Goal: Task Accomplishment & Management: Complete application form

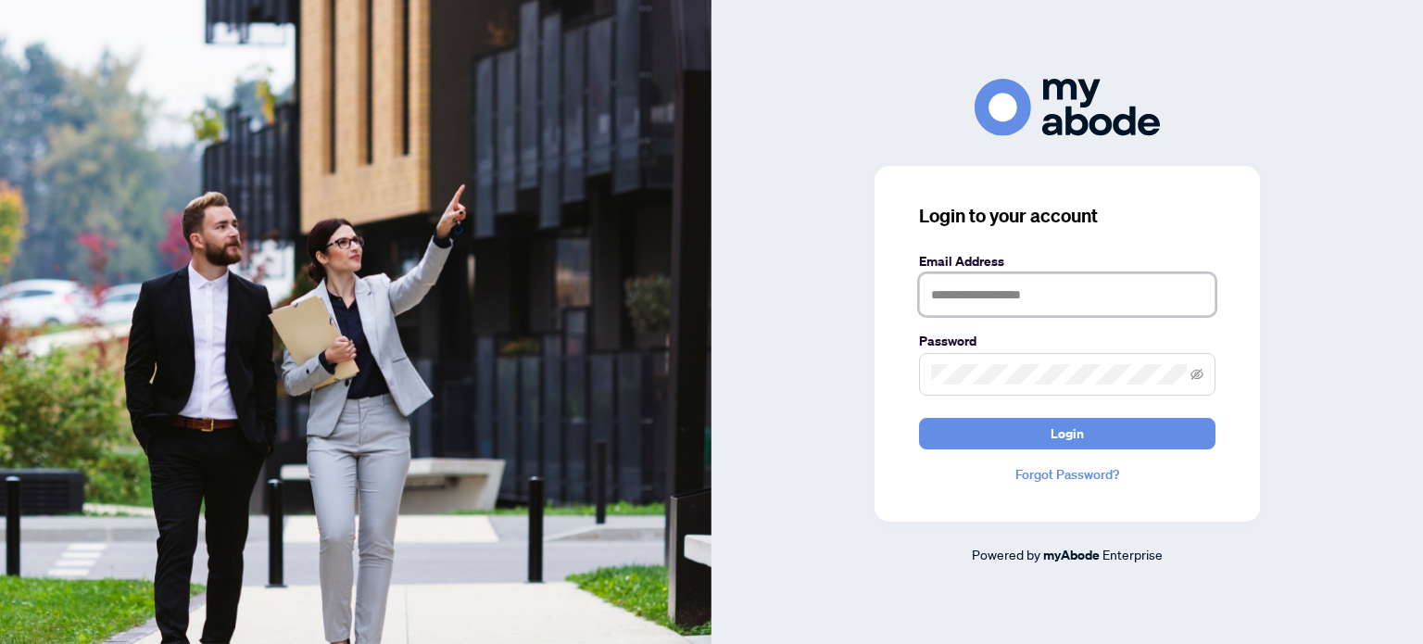
click at [1000, 291] on input "text" at bounding box center [1067, 294] width 296 height 43
type input "**********"
click at [919, 418] on button "Login" at bounding box center [1067, 433] width 296 height 31
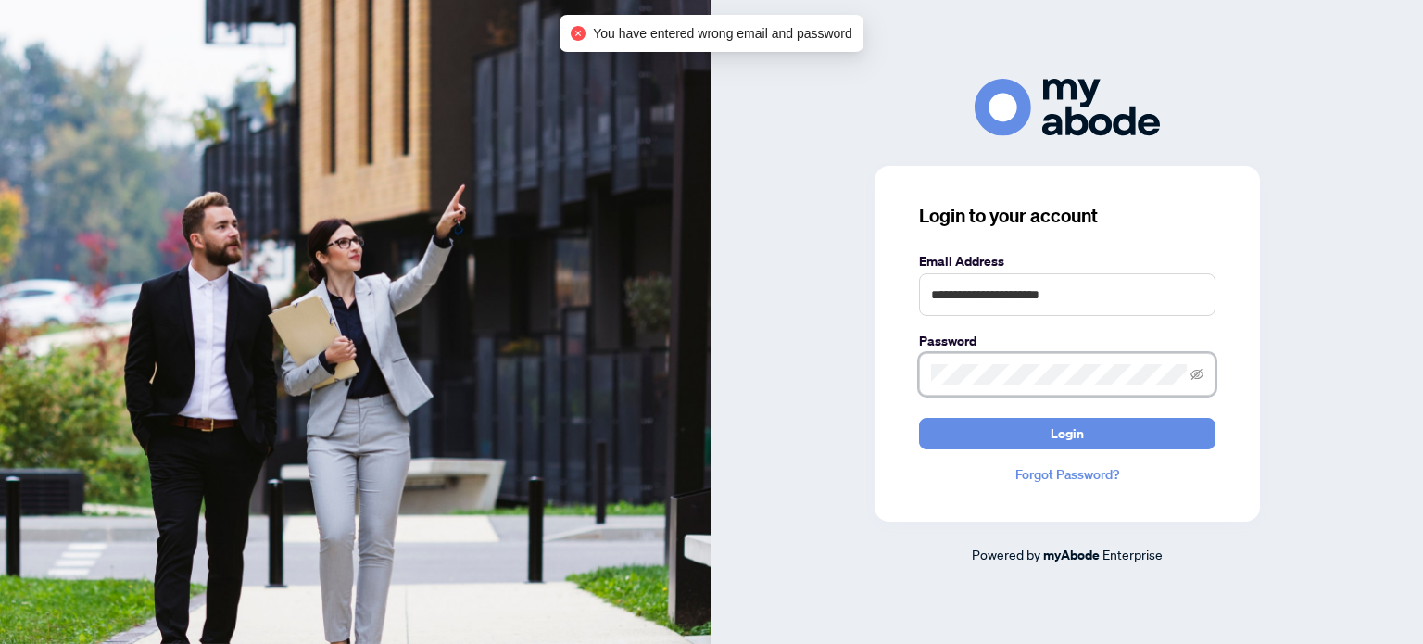
click at [919, 418] on button "Login" at bounding box center [1067, 433] width 296 height 31
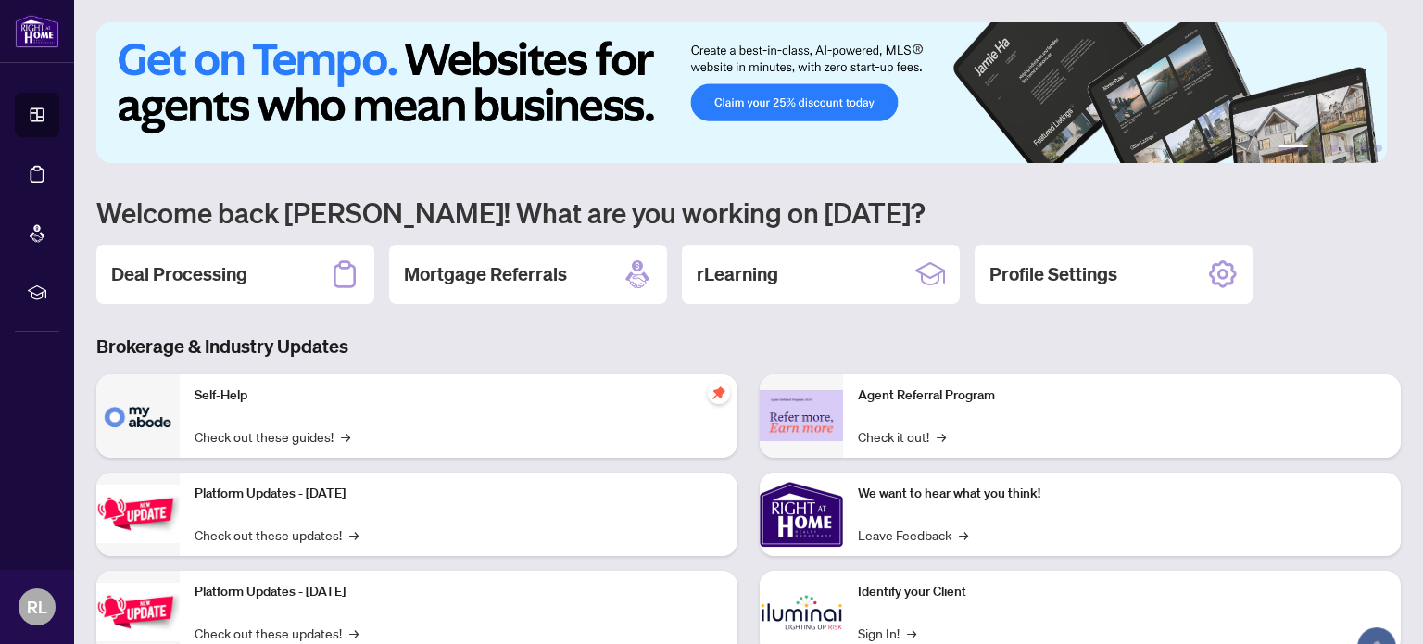
click at [1036, 362] on div "Brokerage & Industry Updates Self-Help Check out these guides! → Platform Updat…" at bounding box center [748, 556] width 1326 height 446
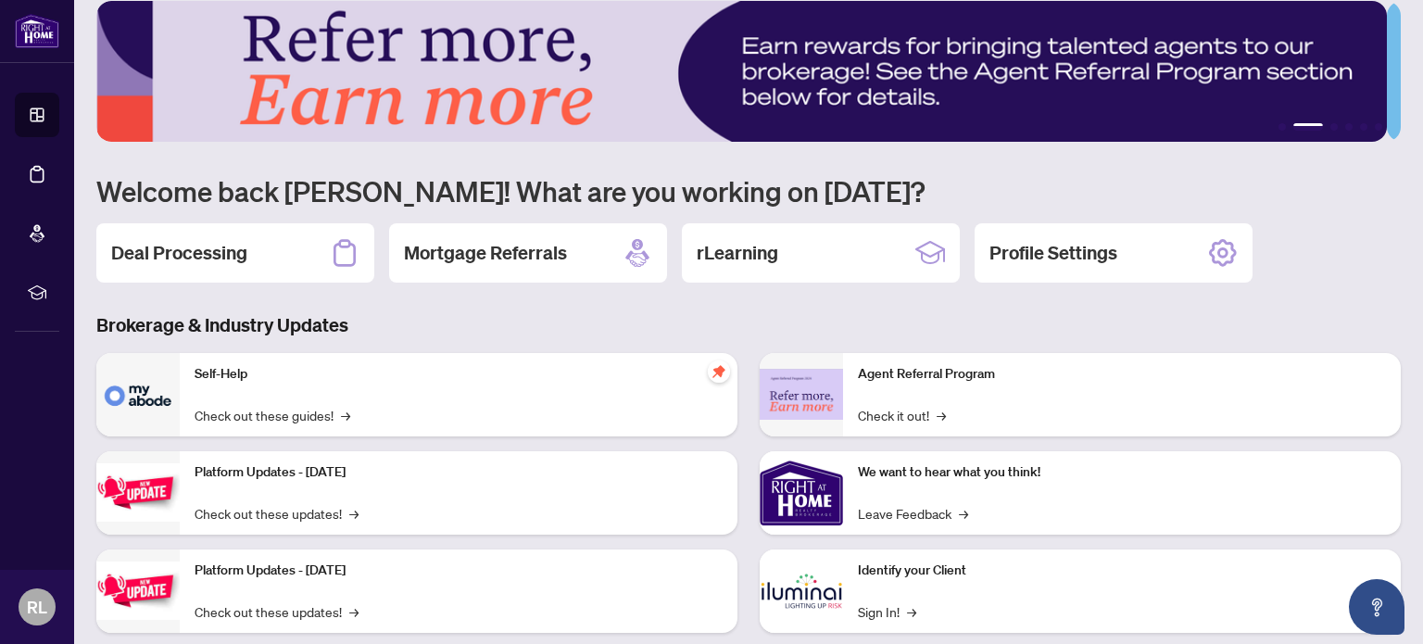
scroll to position [22, 0]
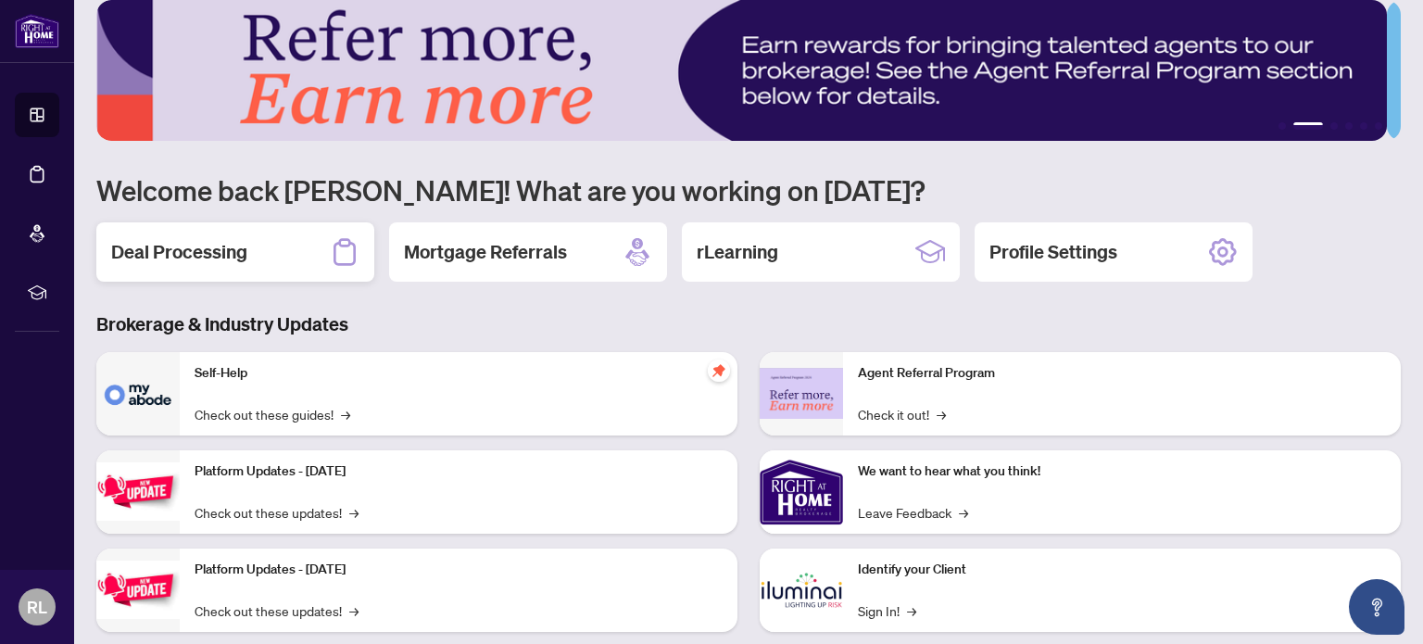
click at [245, 251] on h2 "Deal Processing" at bounding box center [179, 252] width 136 height 26
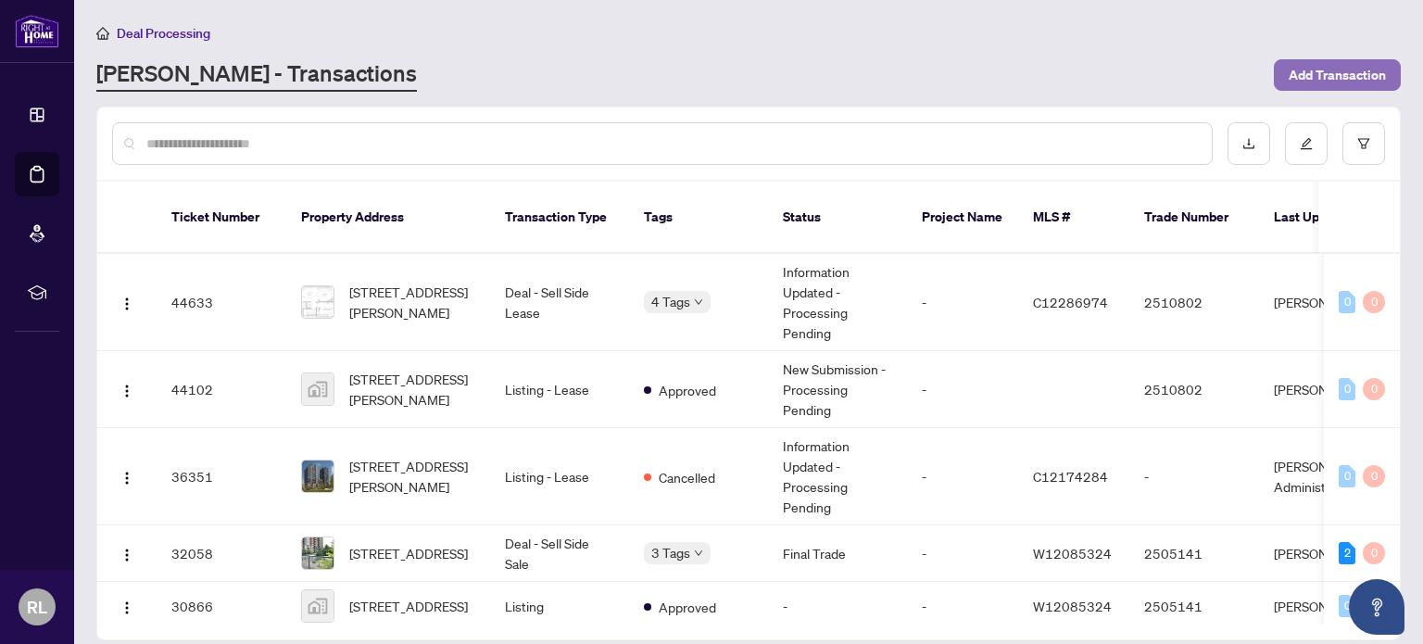
click at [1307, 64] on span "Add Transaction" at bounding box center [1336, 75] width 97 height 30
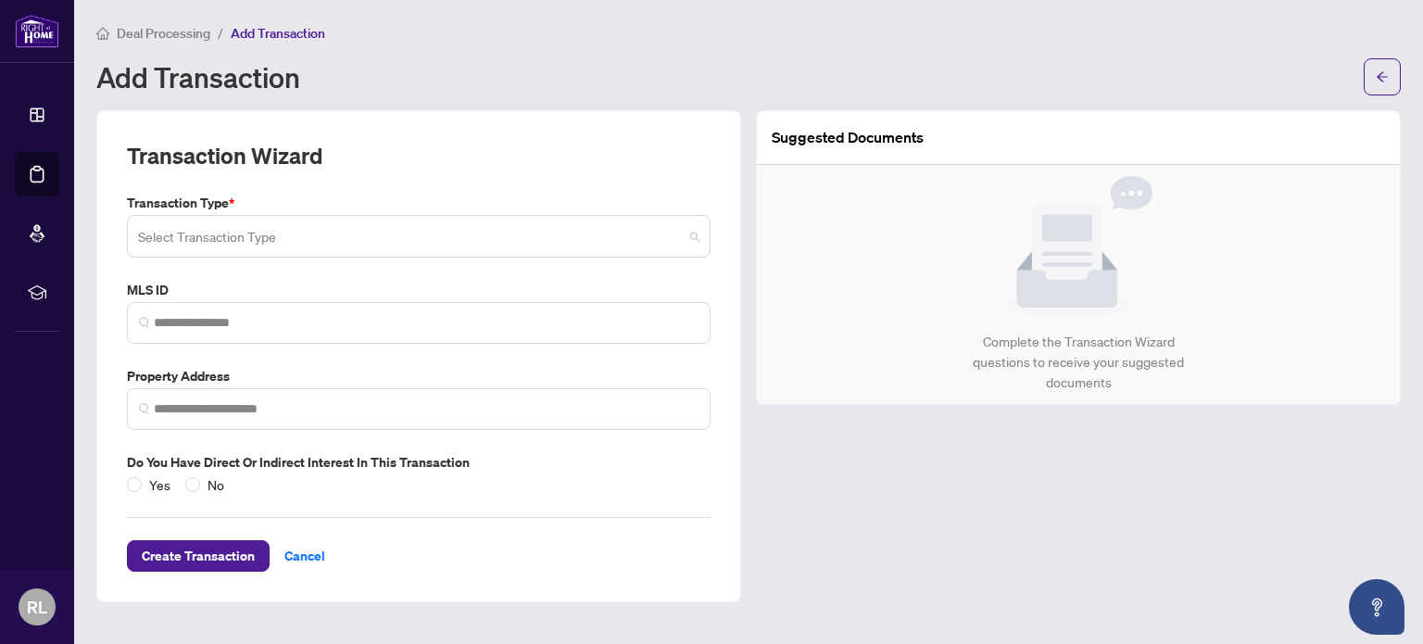
click at [325, 247] on input "search" at bounding box center [410, 239] width 545 height 41
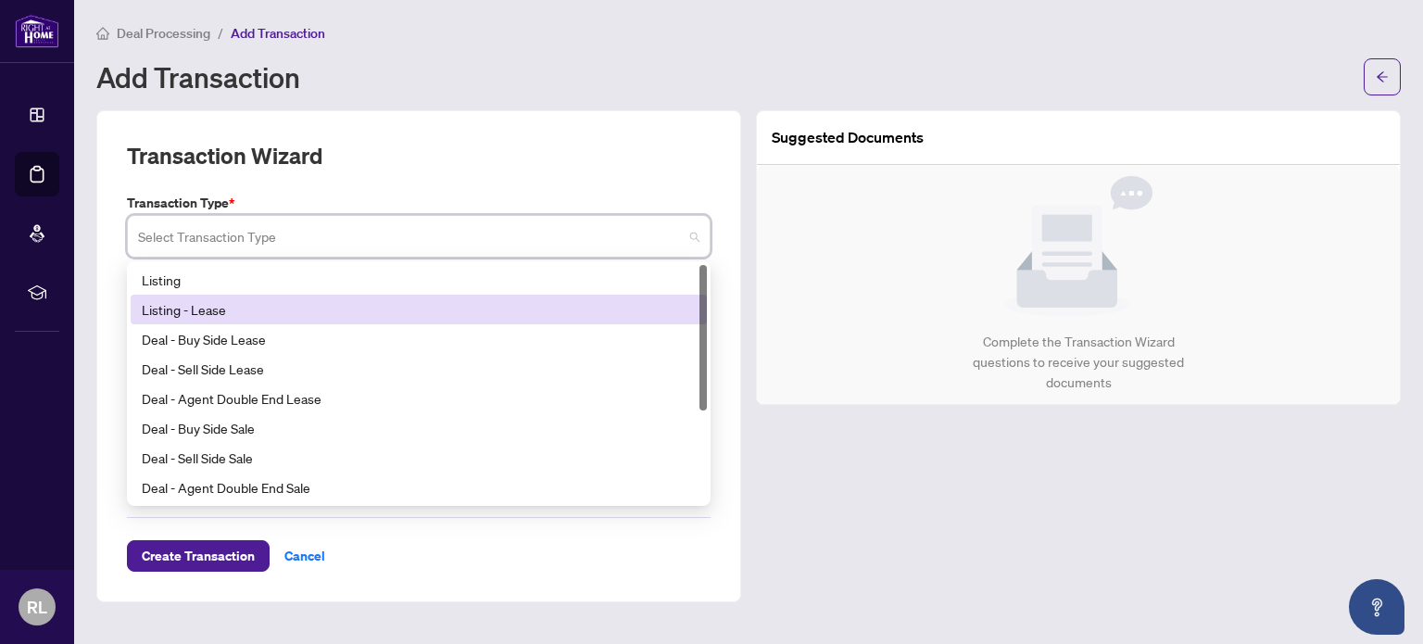
click at [318, 315] on div "Listing - Lease" at bounding box center [419, 309] width 554 height 20
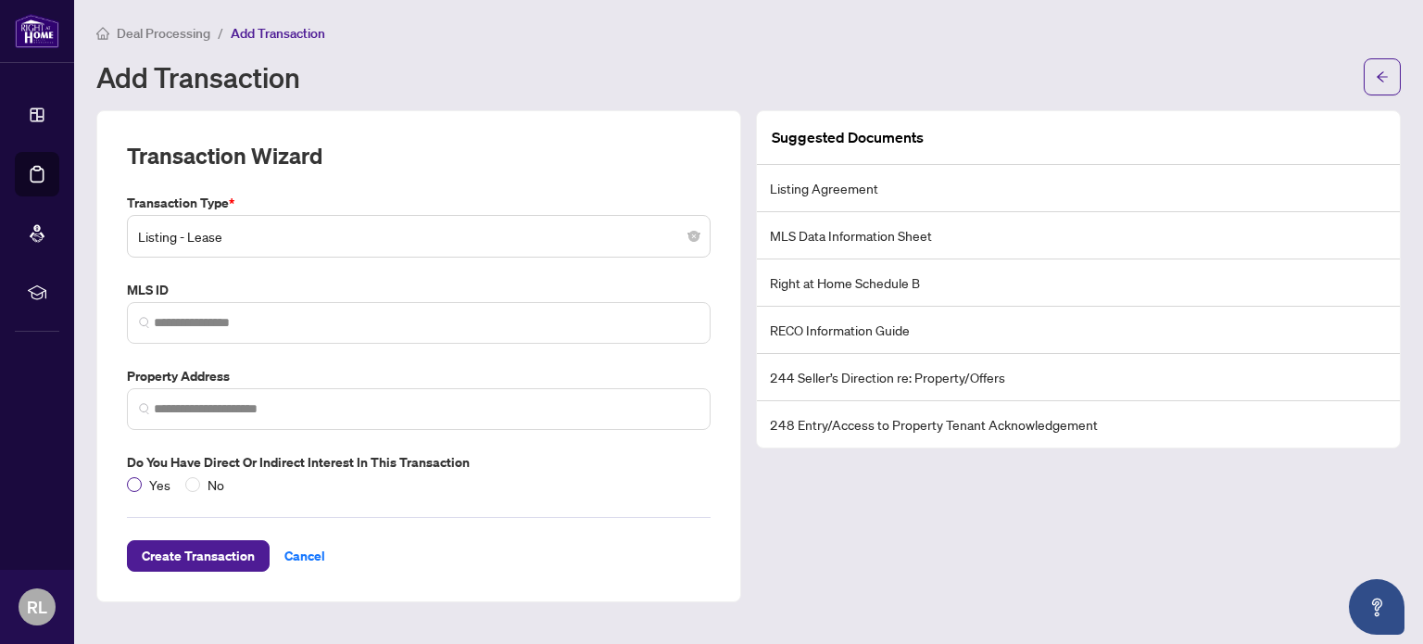
click at [134, 490] on label "Yes" at bounding box center [152, 484] width 51 height 20
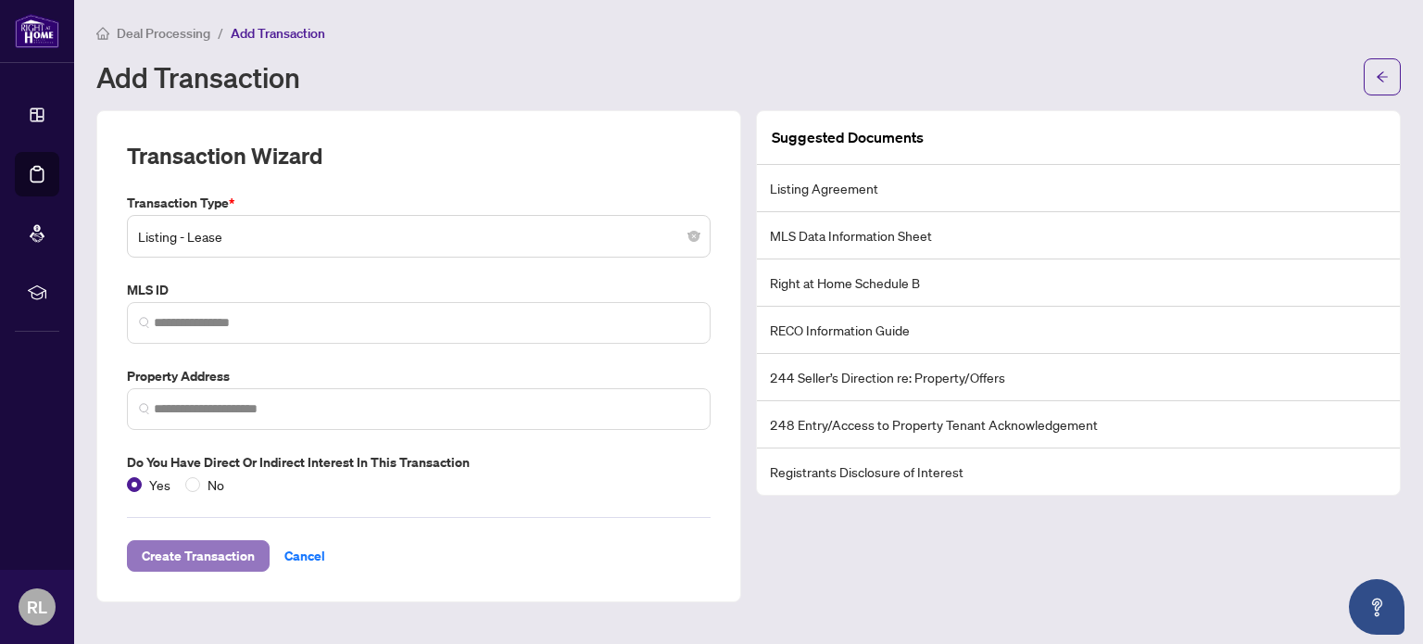
click at [182, 549] on span "Create Transaction" at bounding box center [198, 556] width 113 height 30
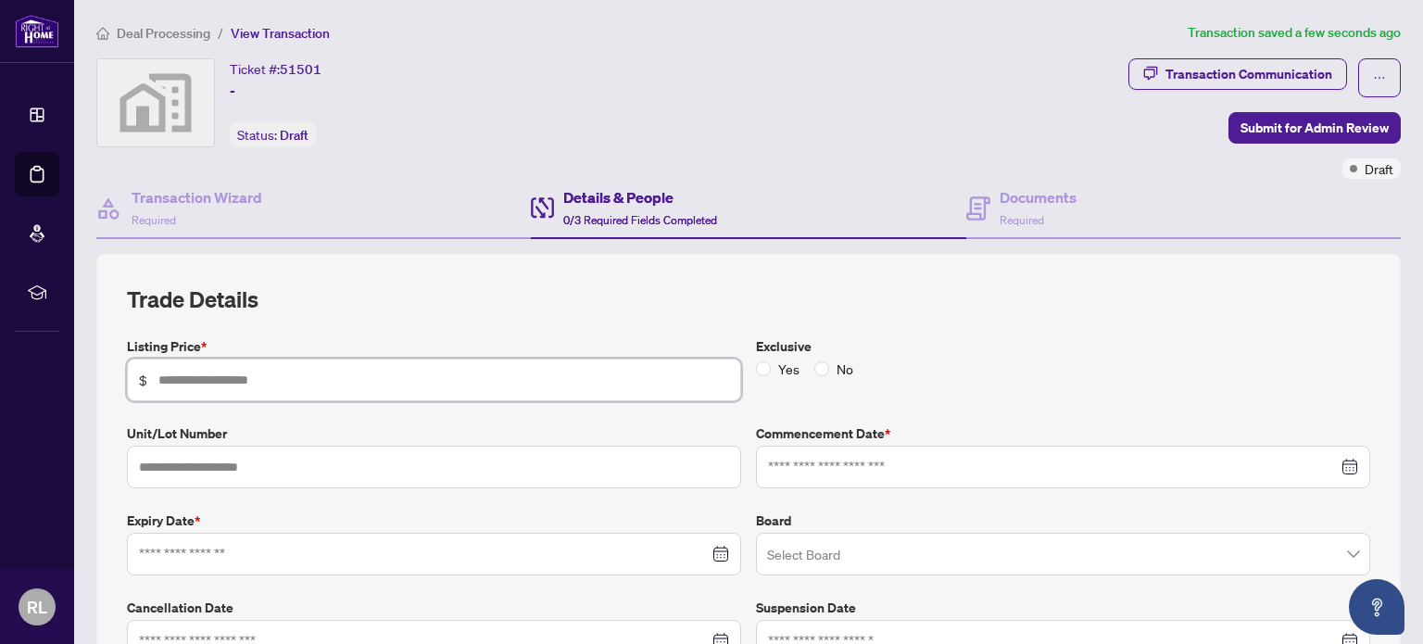
click at [324, 382] on input "text" at bounding box center [443, 380] width 571 height 20
type input "*****"
click at [550, 470] on input "text" at bounding box center [434, 466] width 614 height 43
type input "****"
click at [1330, 467] on div at bounding box center [1063, 467] width 590 height 20
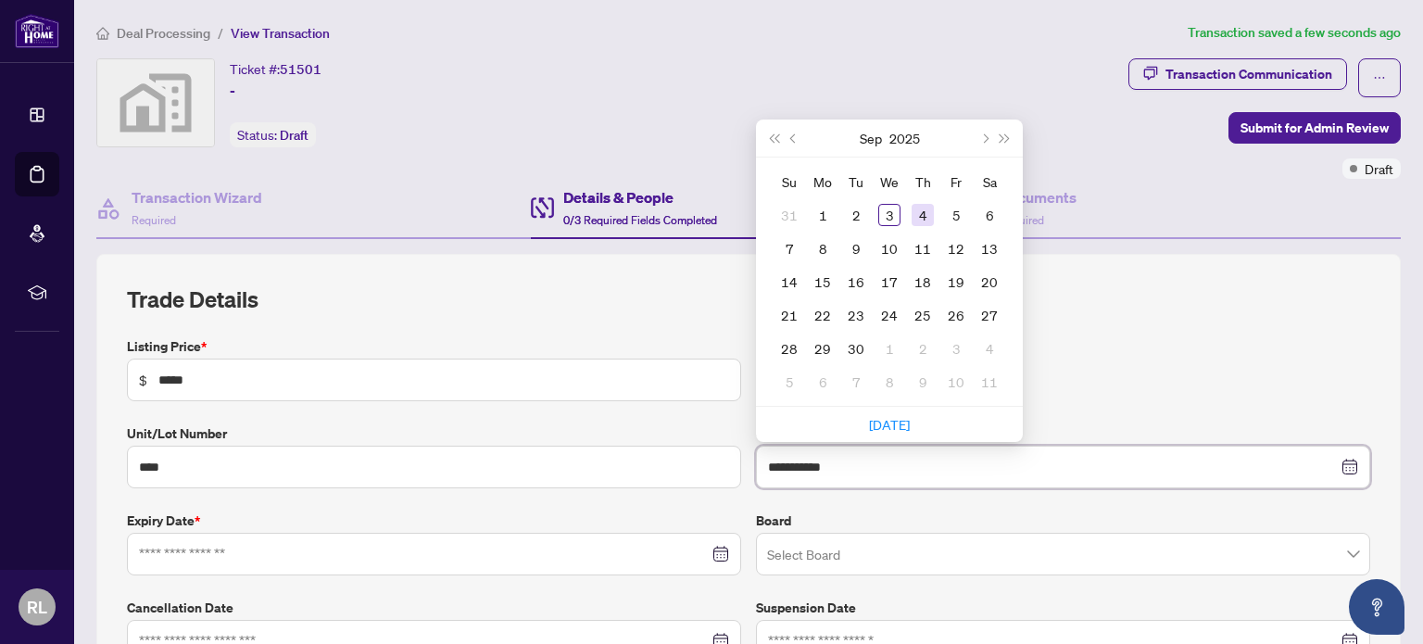
type input "**********"
click at [911, 215] on div "4" at bounding box center [922, 215] width 22 height 22
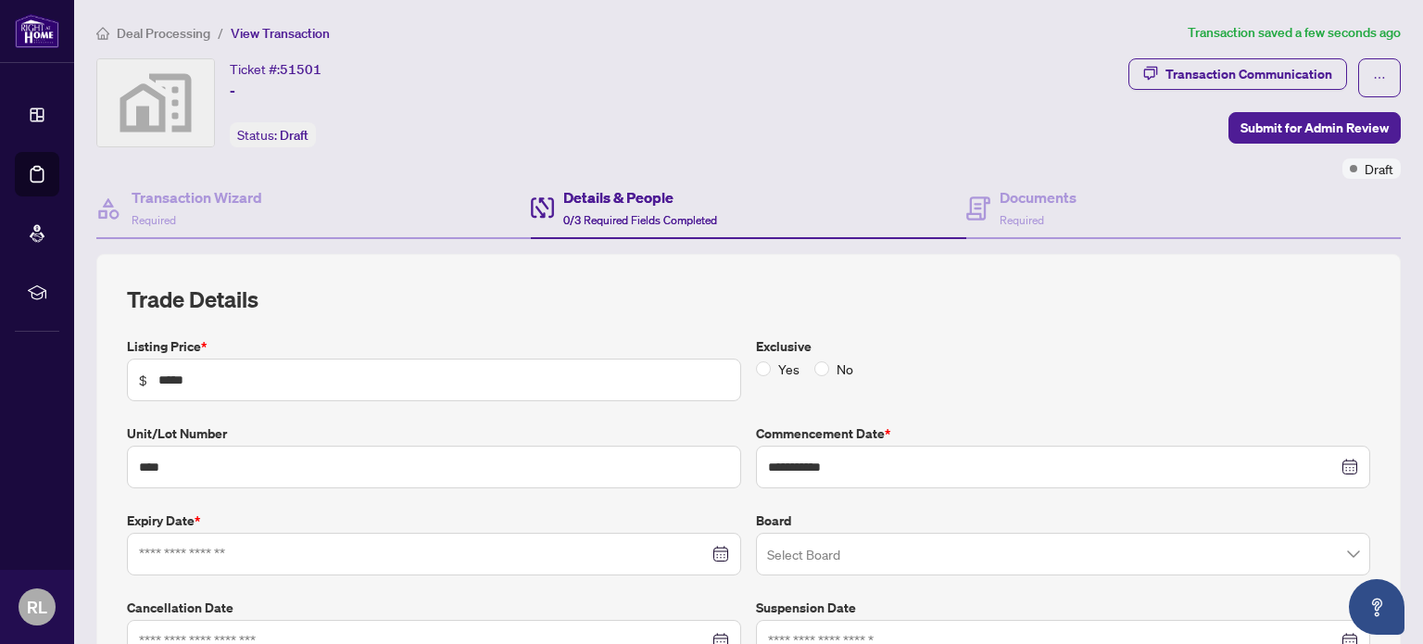
scroll to position [81, 0]
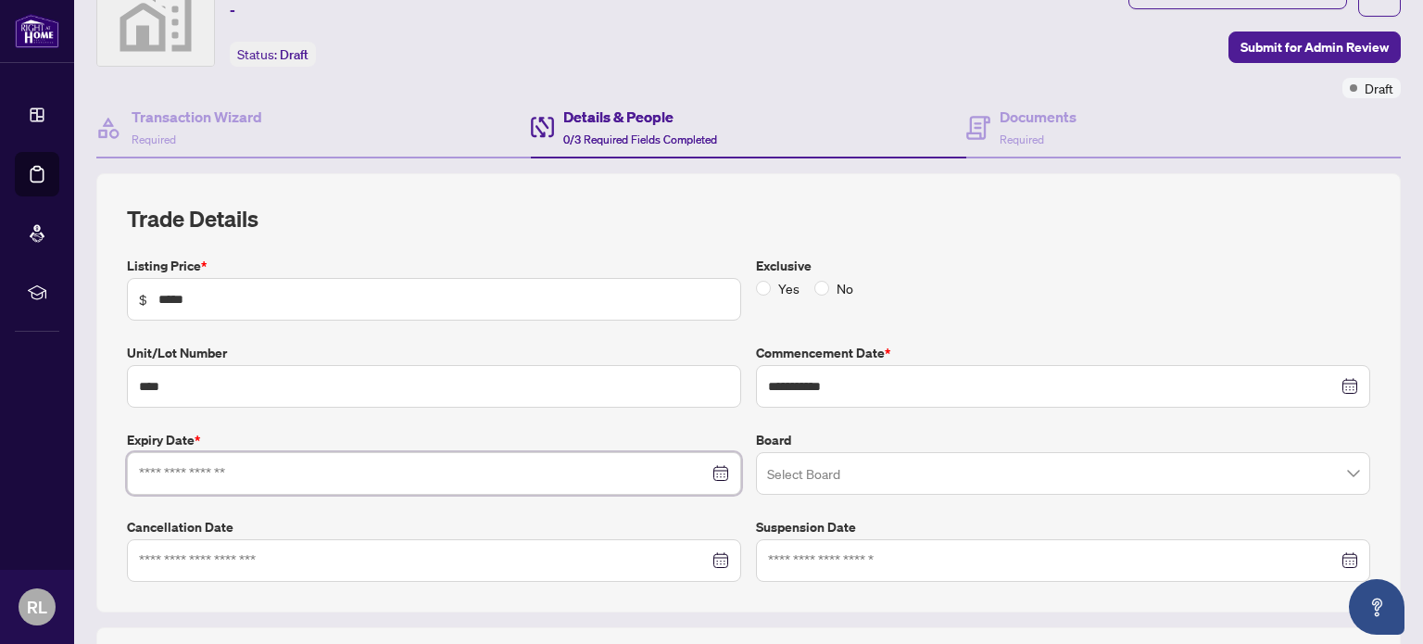
click at [480, 470] on input at bounding box center [424, 473] width 570 height 20
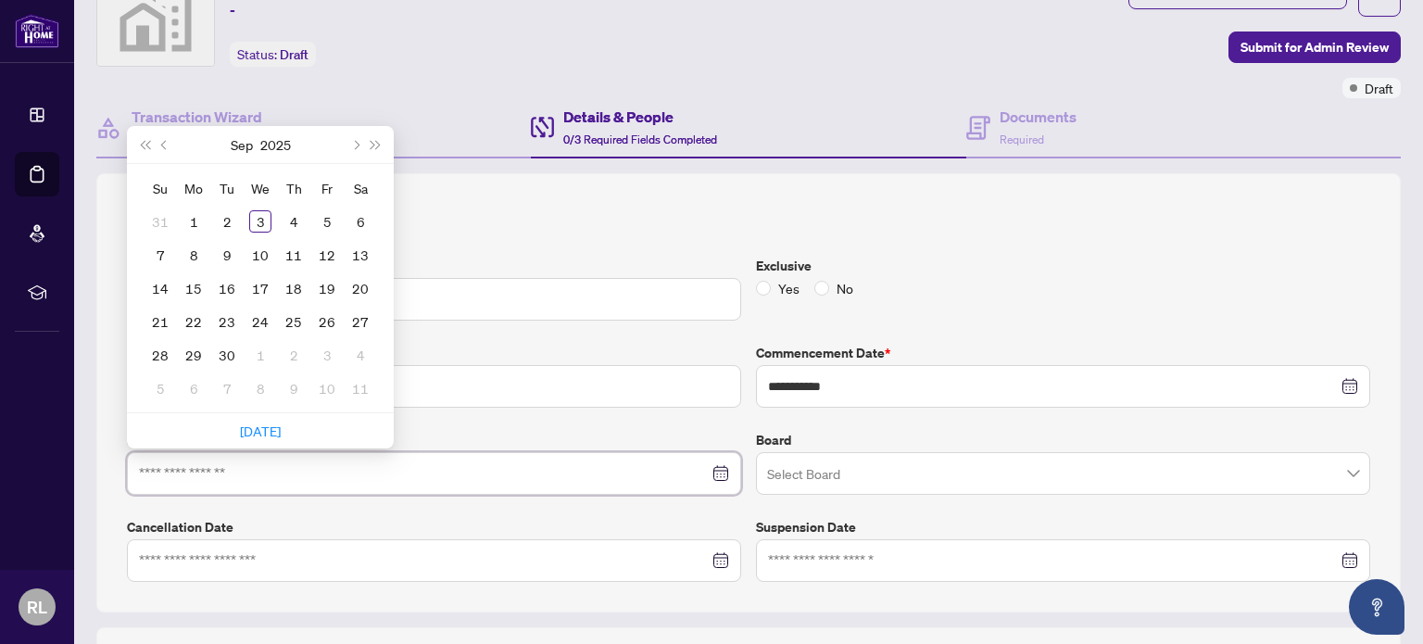
type input "**********"
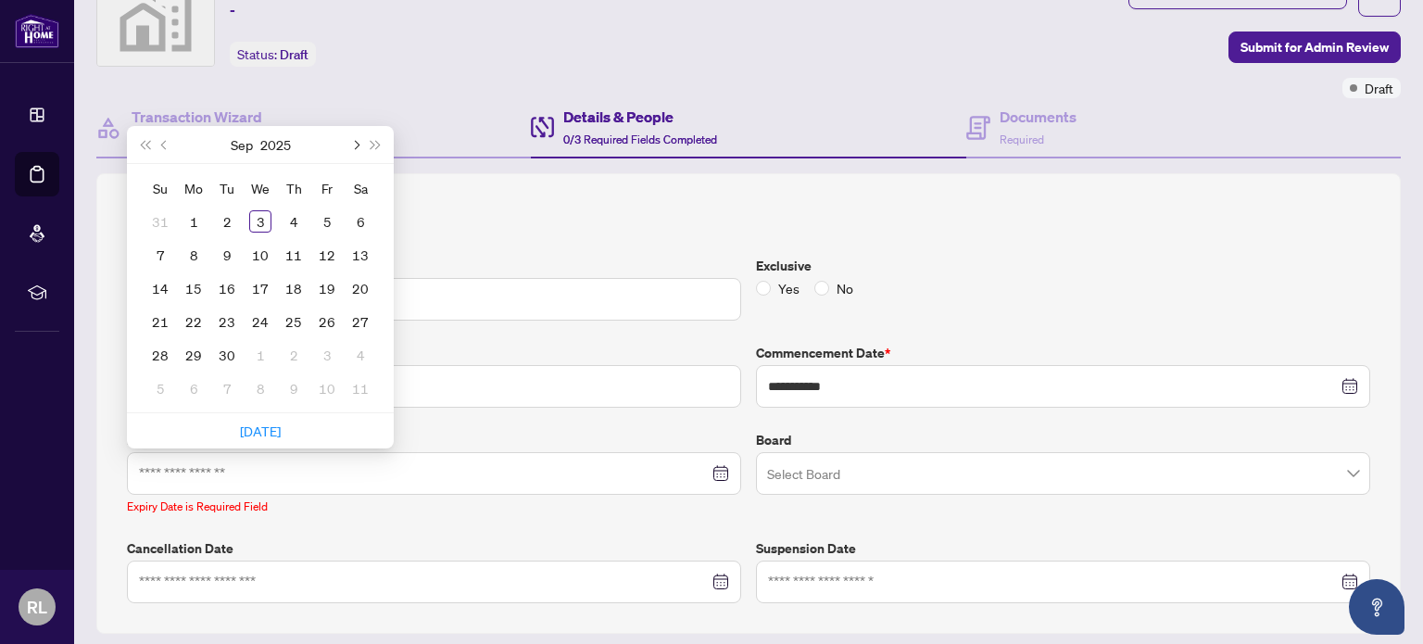
click at [354, 135] on button "Next month (PageDown)" at bounding box center [355, 144] width 20 height 37
type input "**********"
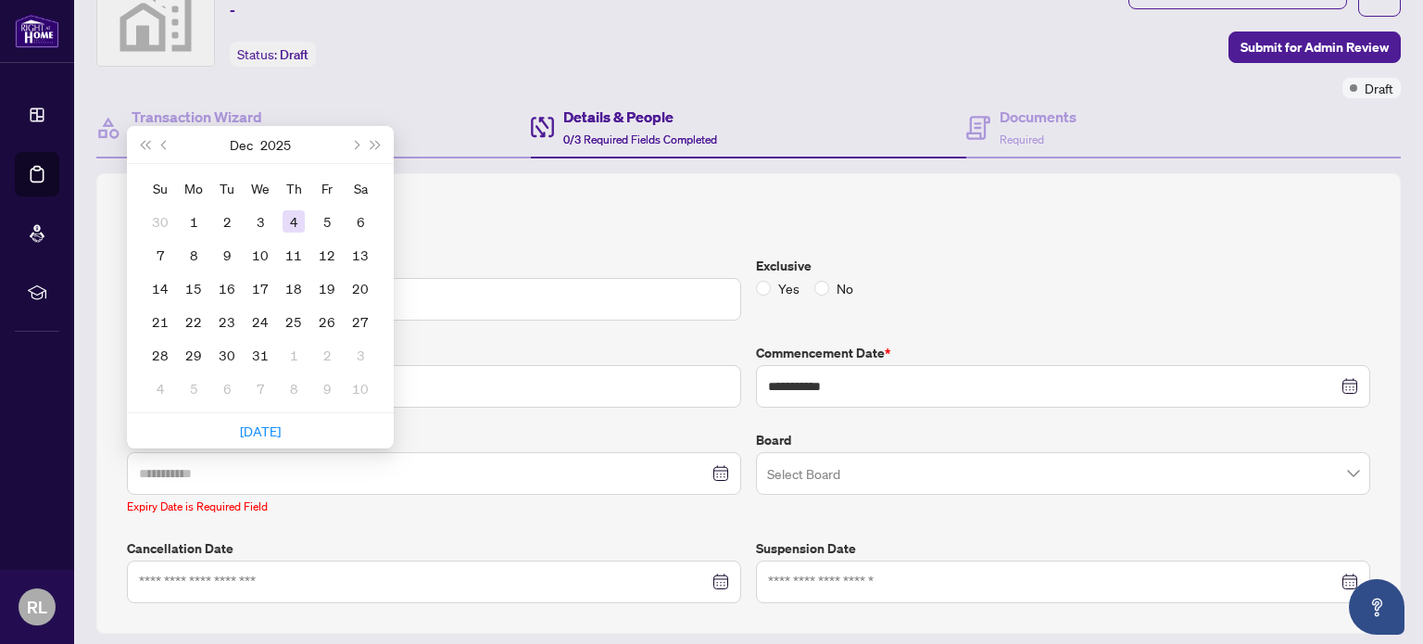
click at [282, 221] on td "4" at bounding box center [293, 221] width 33 height 33
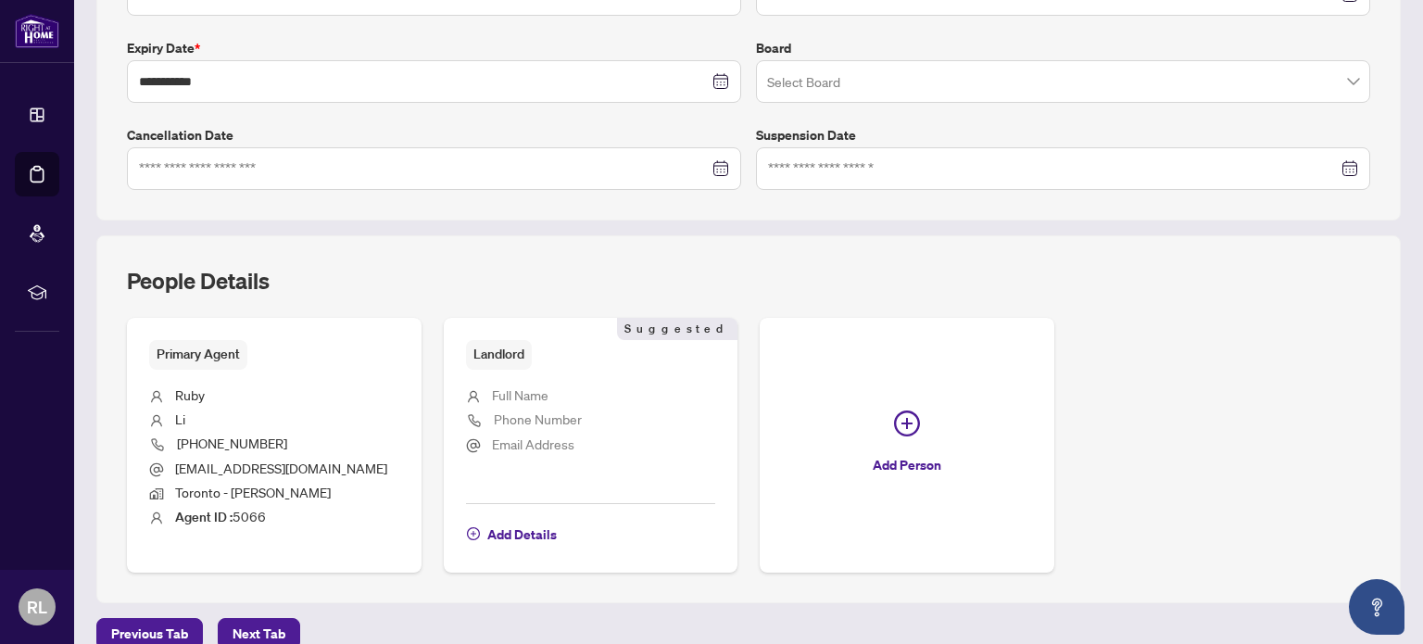
scroll to position [495, 0]
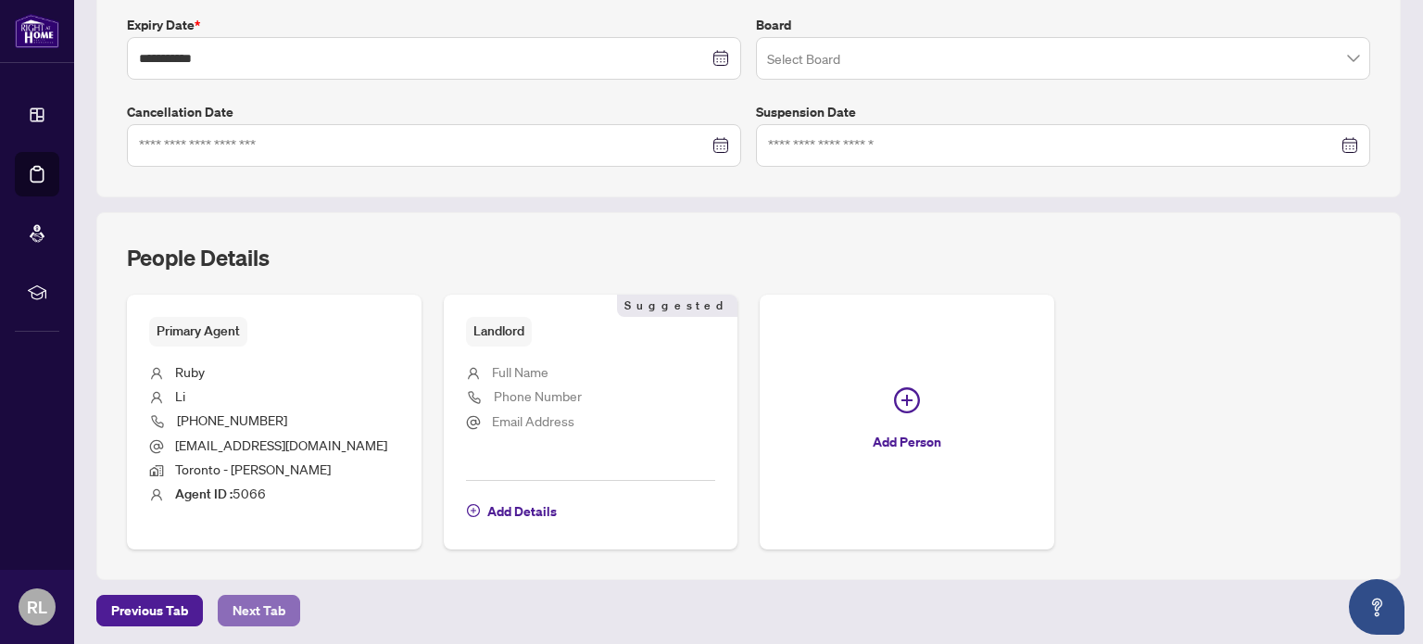
click at [280, 603] on span "Next Tab" at bounding box center [258, 611] width 53 height 30
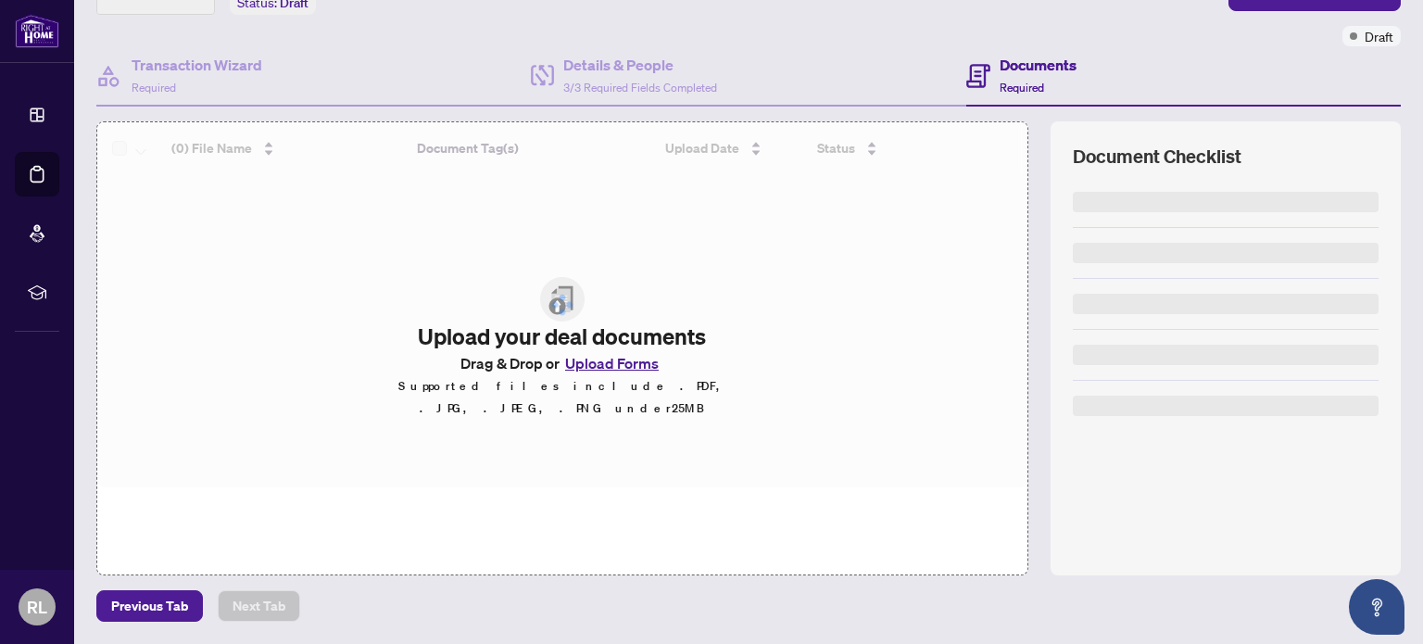
scroll to position [130, 0]
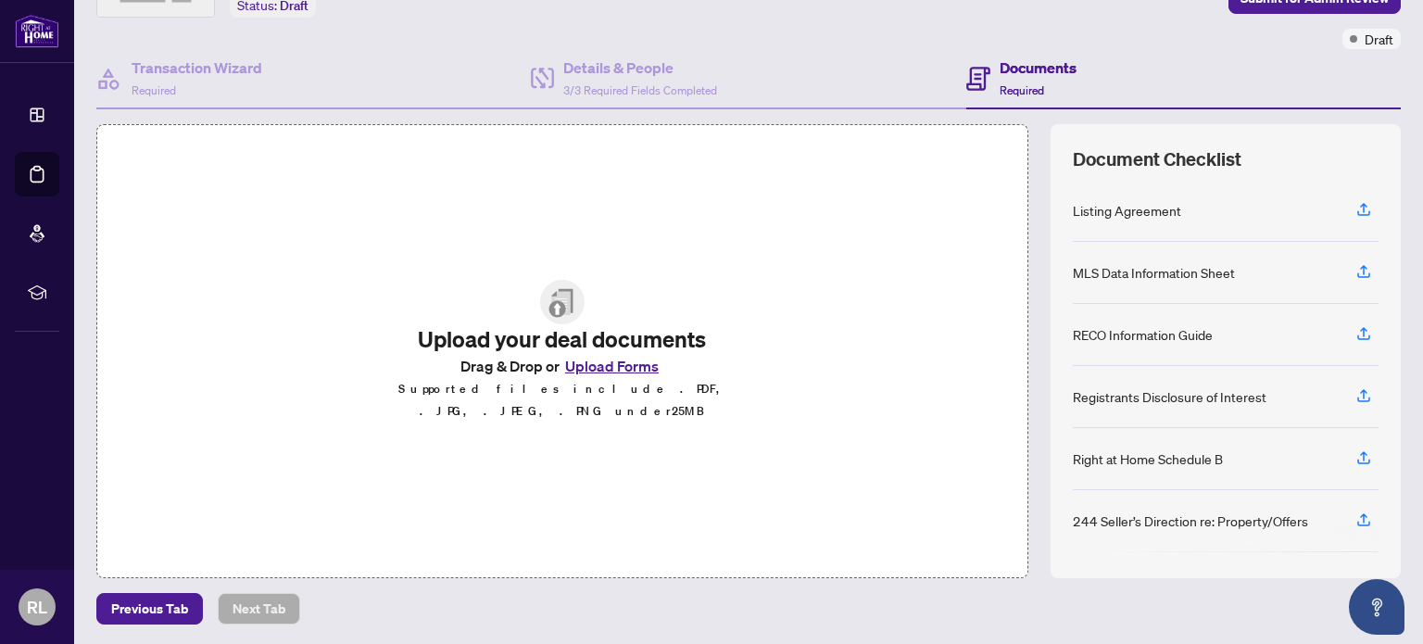
click at [593, 378] on button "Upload Forms" at bounding box center [611, 366] width 105 height 24
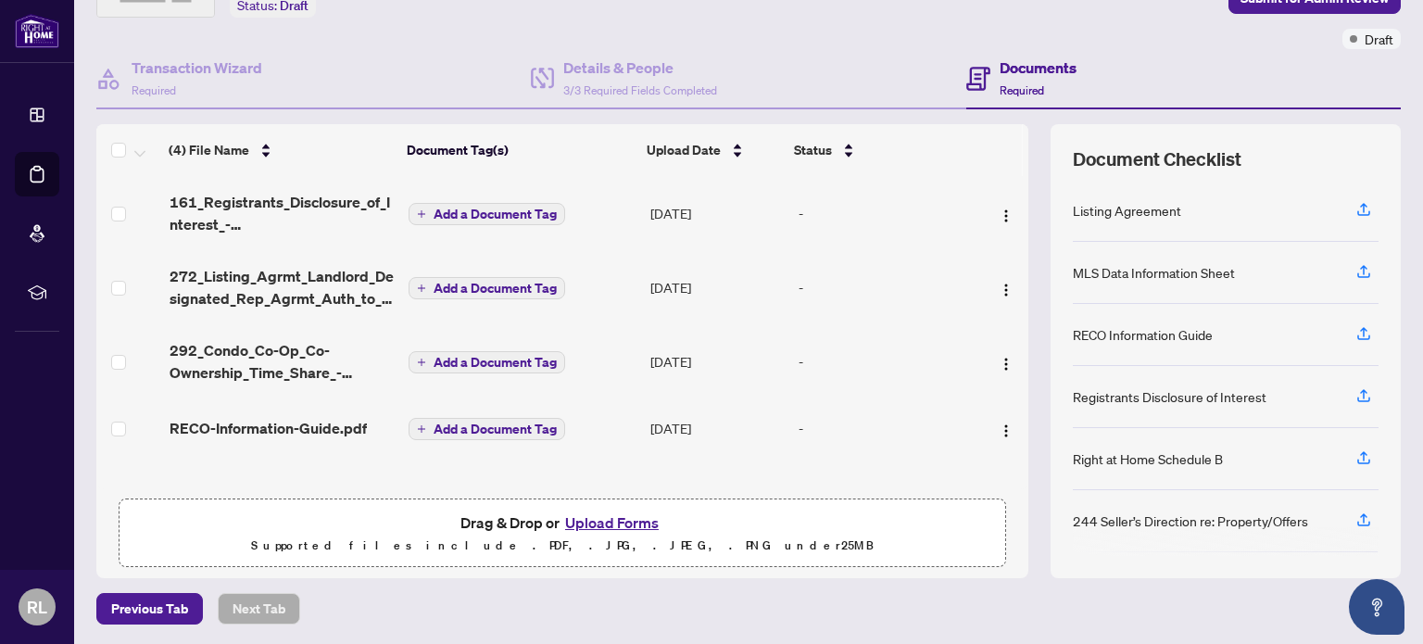
scroll to position [0, 0]
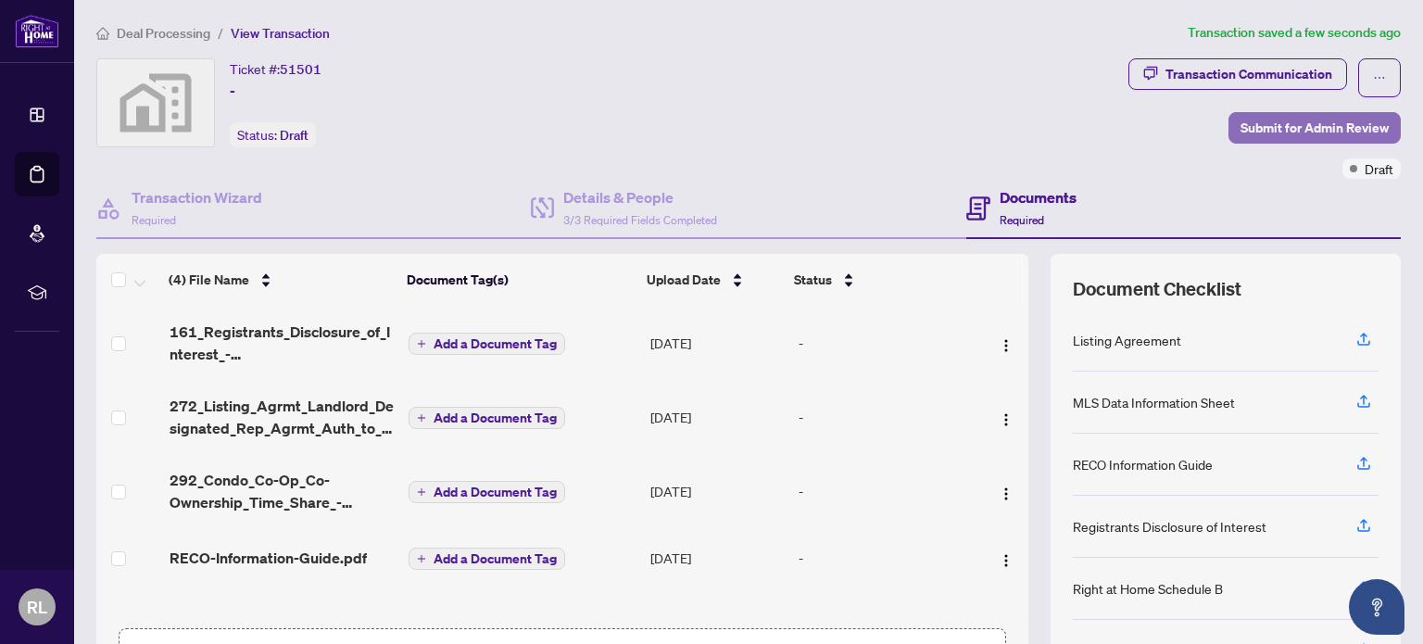
click at [1254, 126] on span "Submit for Admin Review" at bounding box center [1314, 128] width 148 height 30
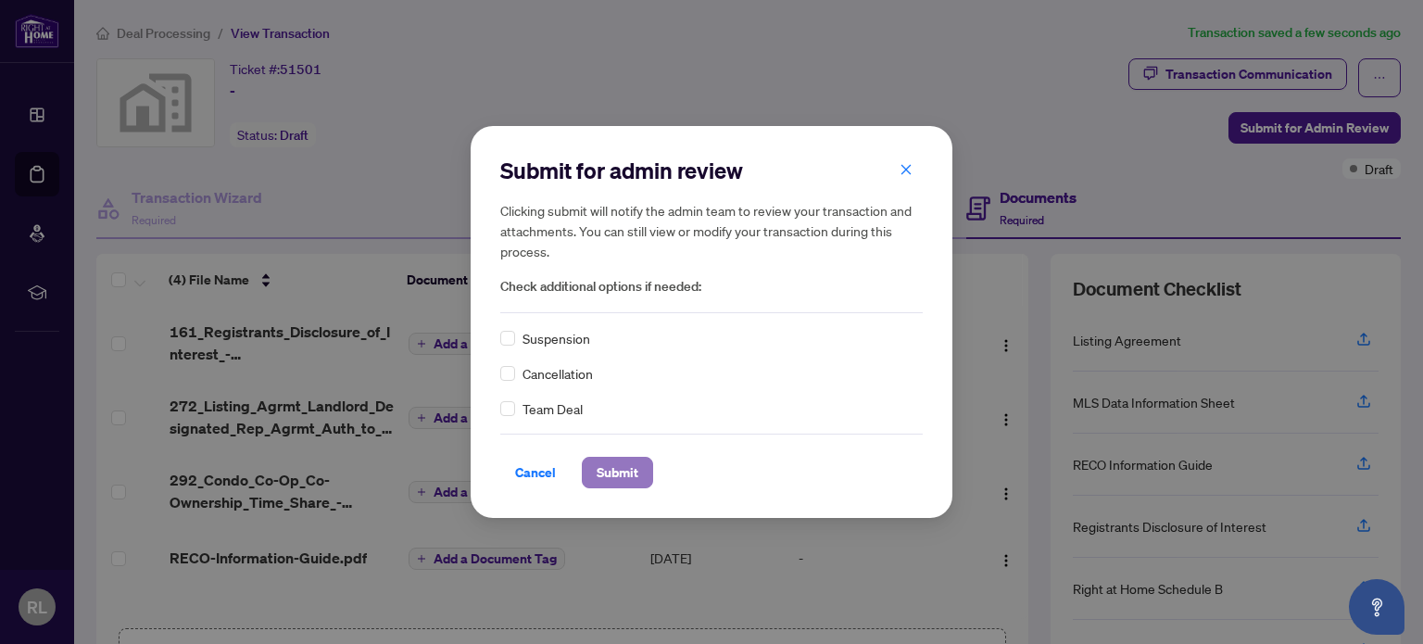
click at [609, 472] on span "Submit" at bounding box center [617, 473] width 42 height 30
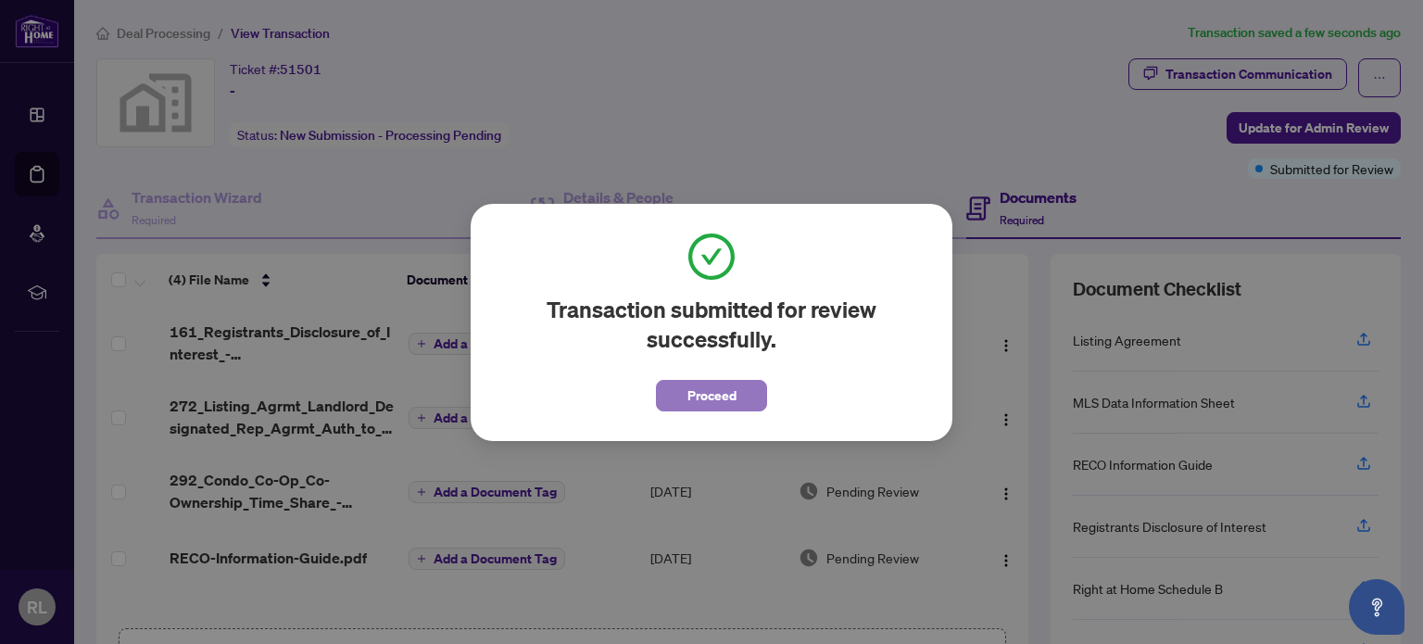
click at [730, 399] on span "Proceed" at bounding box center [711, 396] width 49 height 30
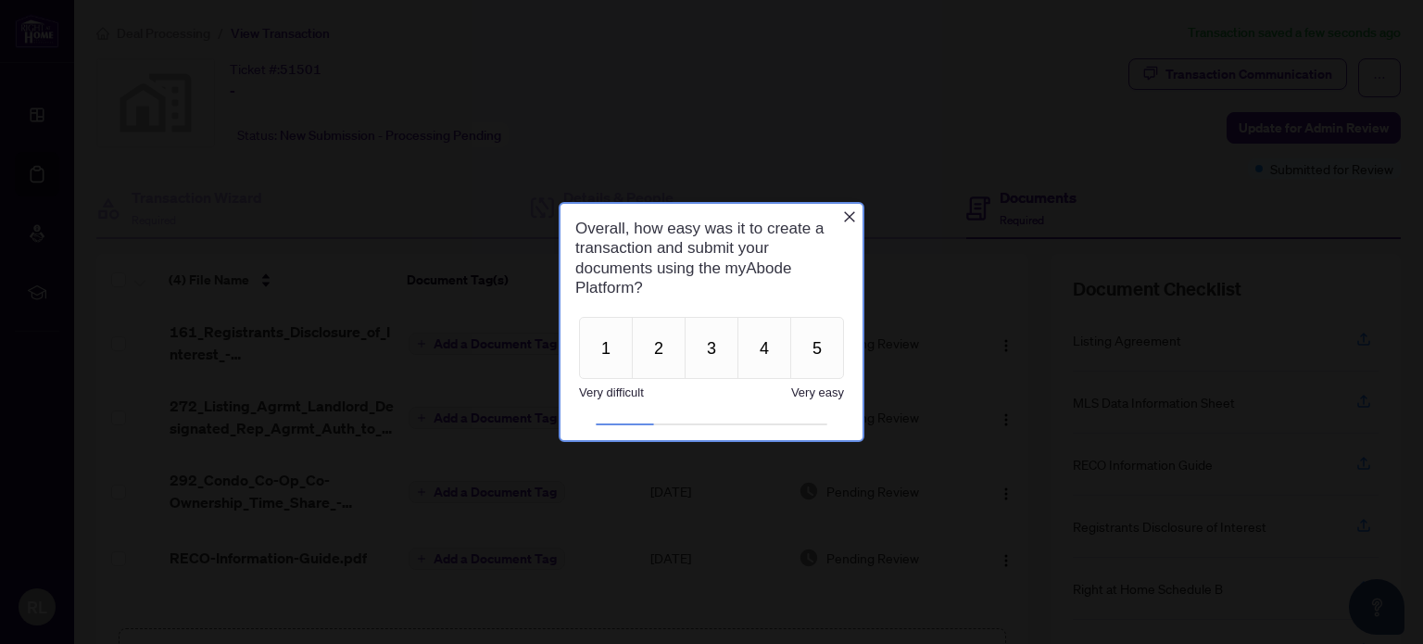
click at [846, 219] on icon "Close button" at bounding box center [849, 215] width 11 height 11
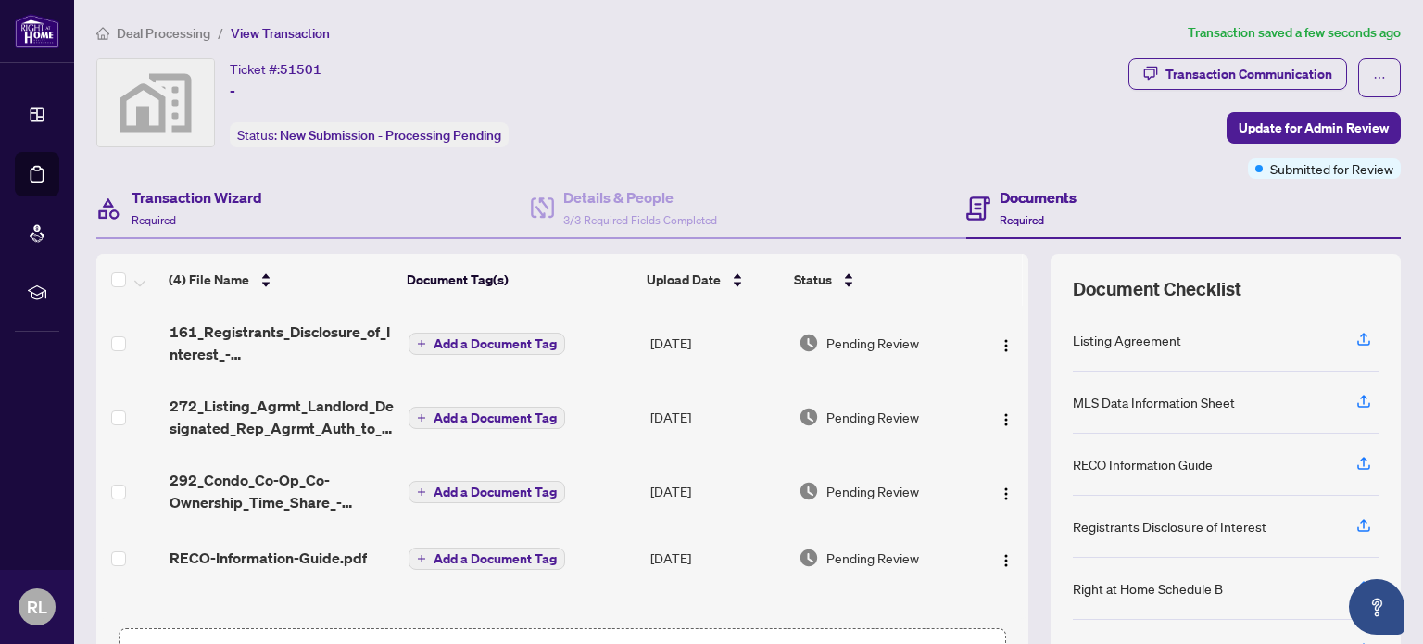
click at [289, 225] on div "Transaction Wizard Required" at bounding box center [313, 209] width 434 height 60
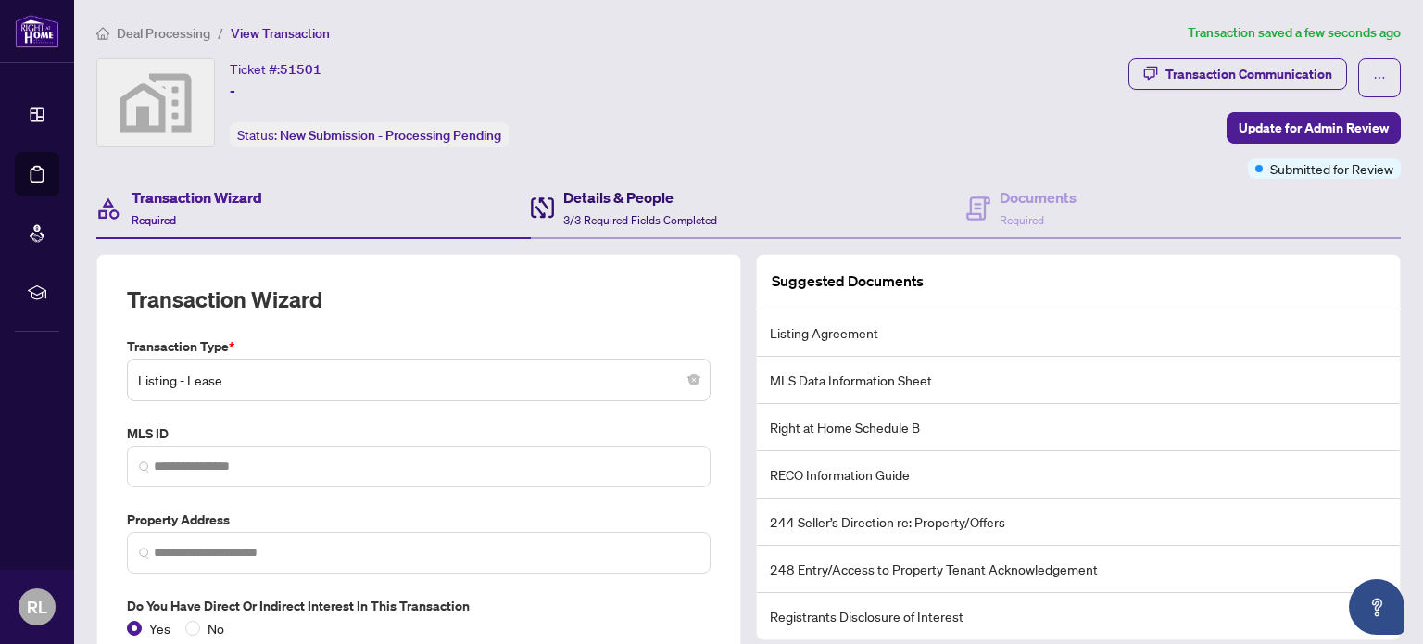
click at [594, 213] on span "3/3 Required Fields Completed" at bounding box center [640, 220] width 154 height 14
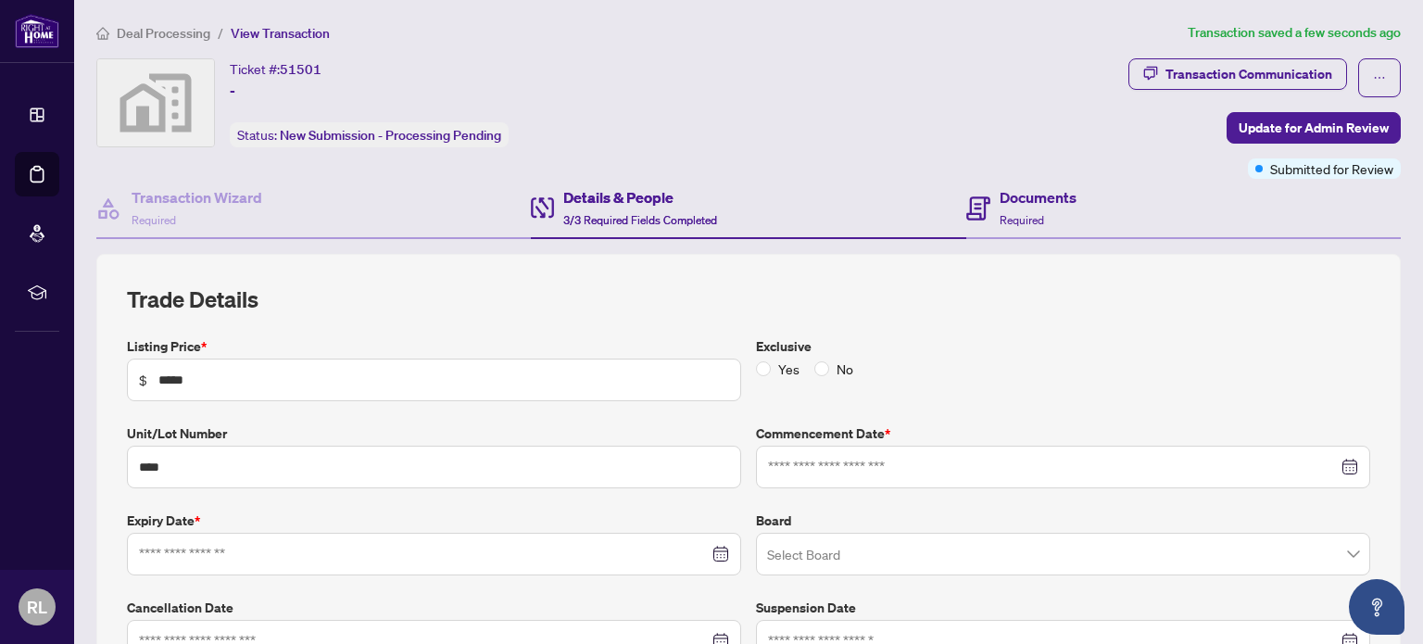
type input "**********"
click at [1010, 219] on span "Required" at bounding box center [1021, 220] width 44 height 14
